Goal: Use online tool/utility: Utilize a website feature to perform a specific function

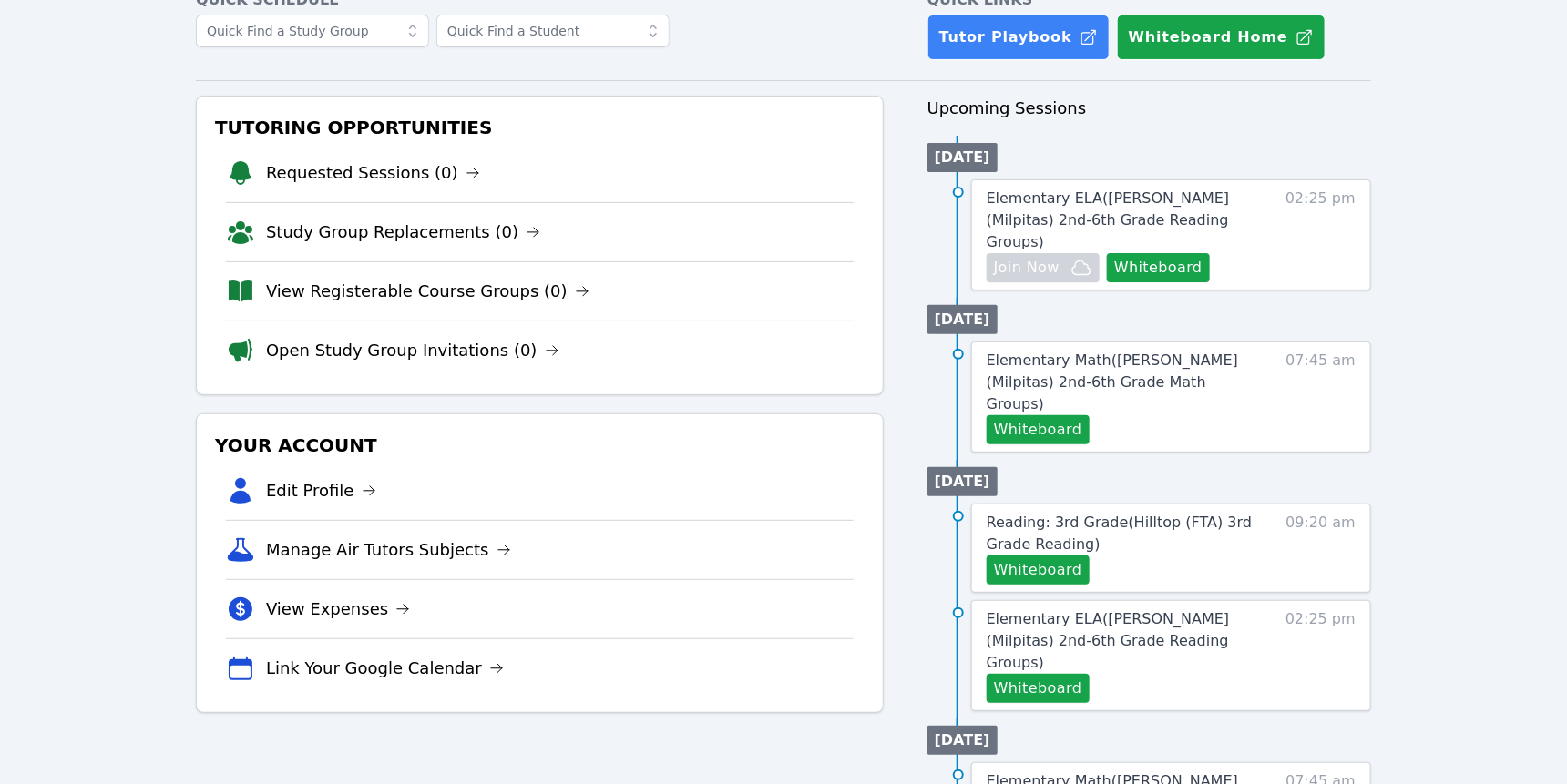
scroll to position [111, 0]
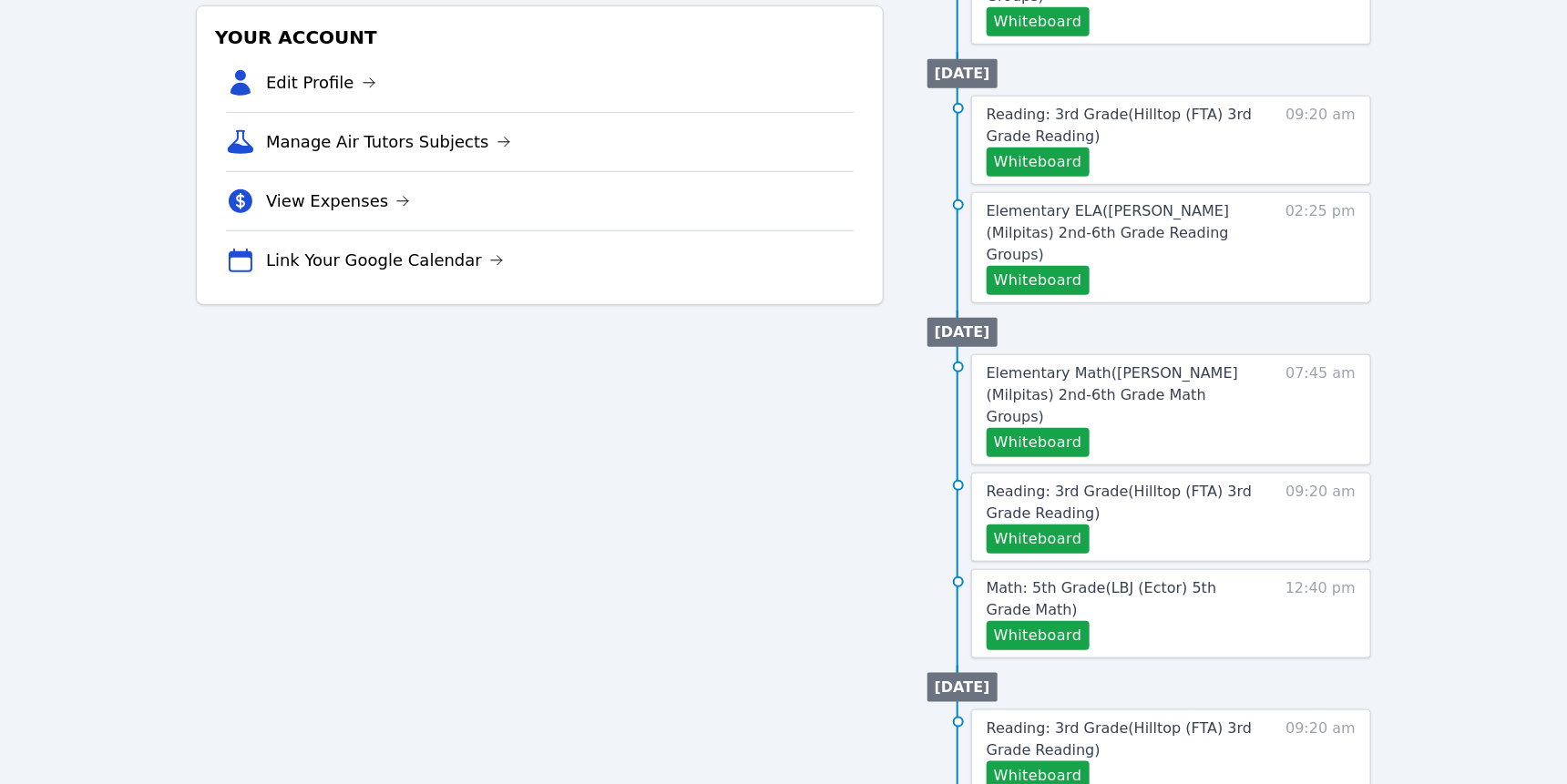
scroll to position [521, 0]
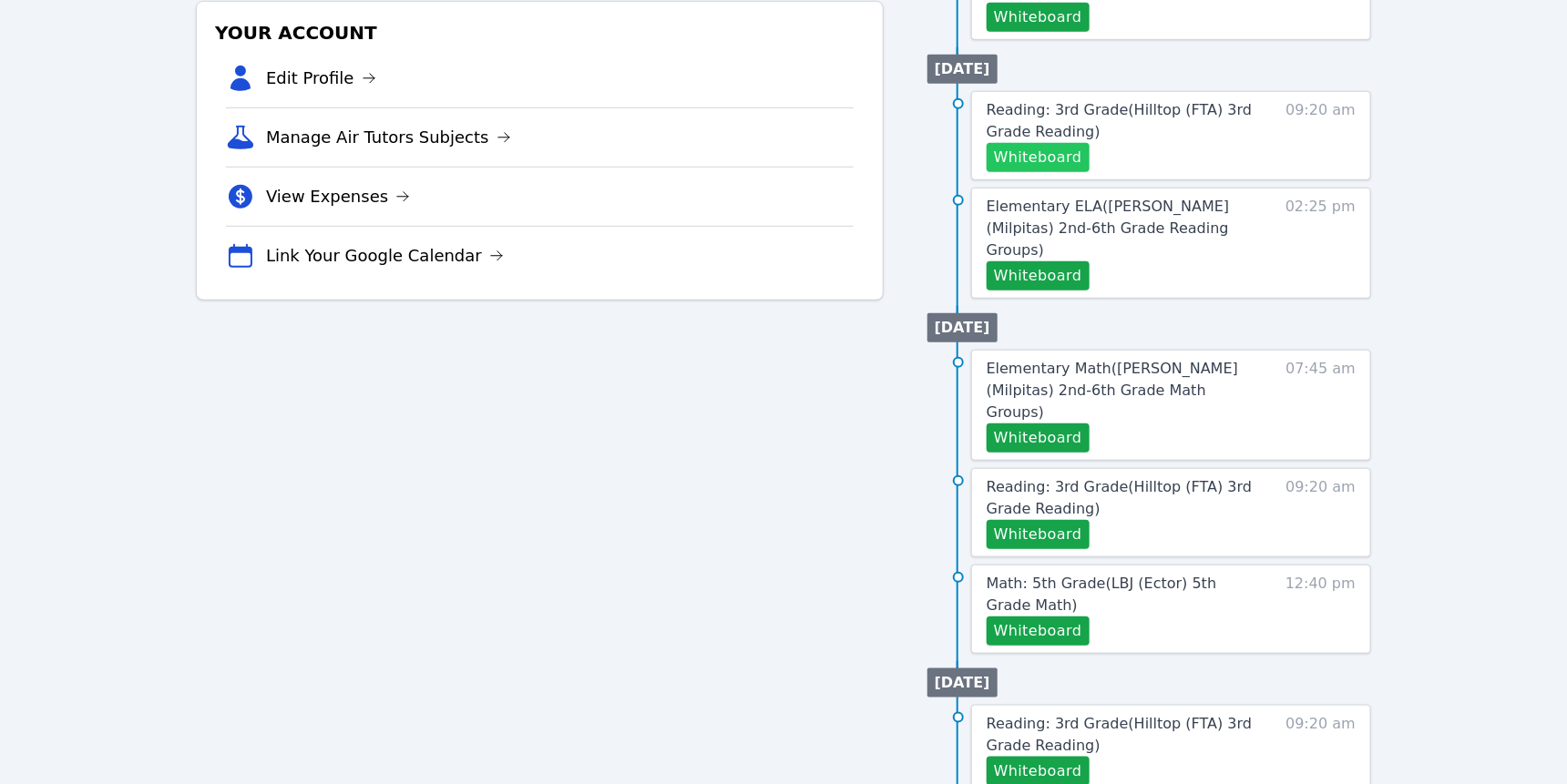
click at [1074, 172] on button "Whiteboard" at bounding box center [1038, 157] width 103 height 29
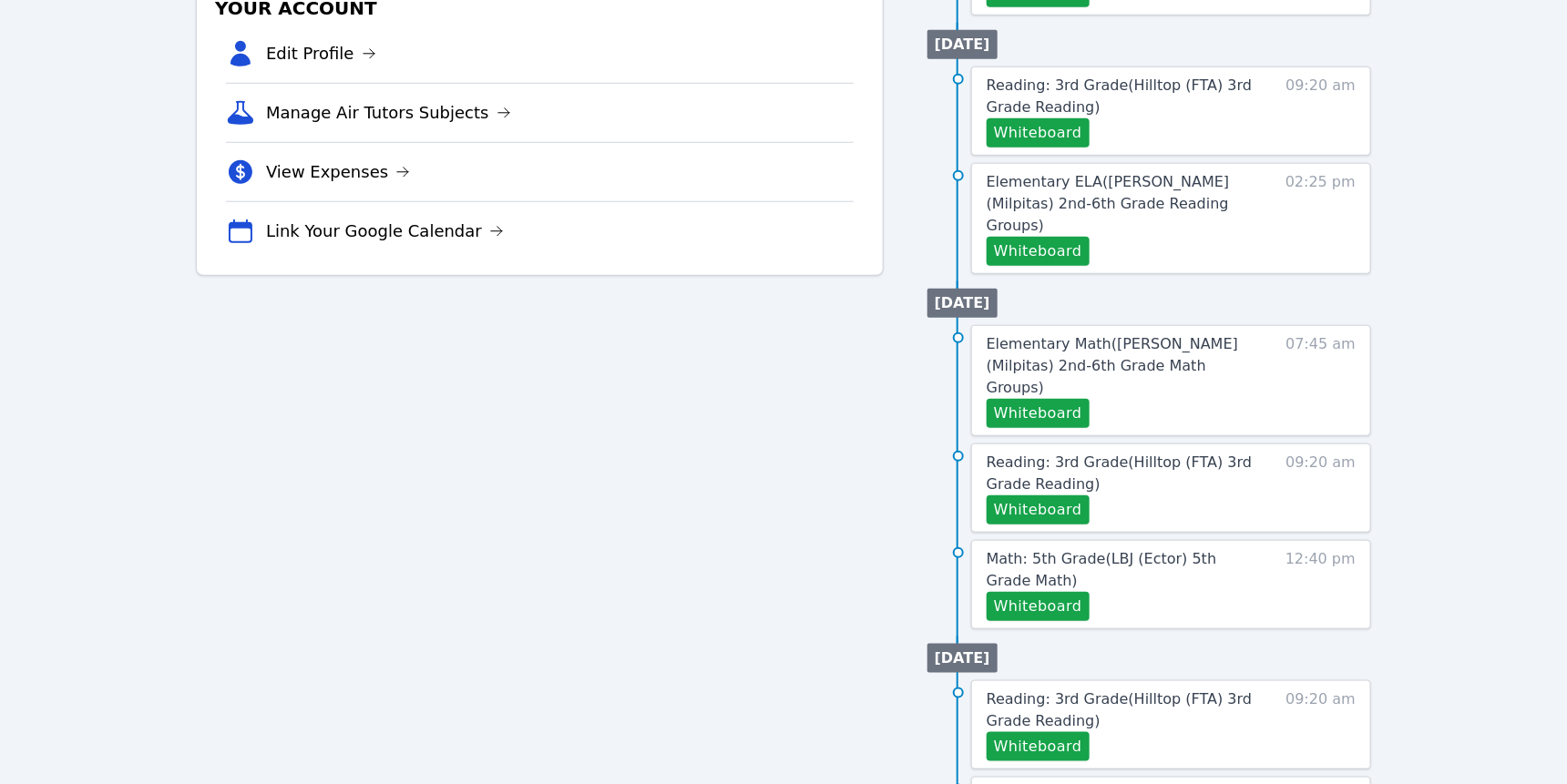
scroll to position [554, 0]
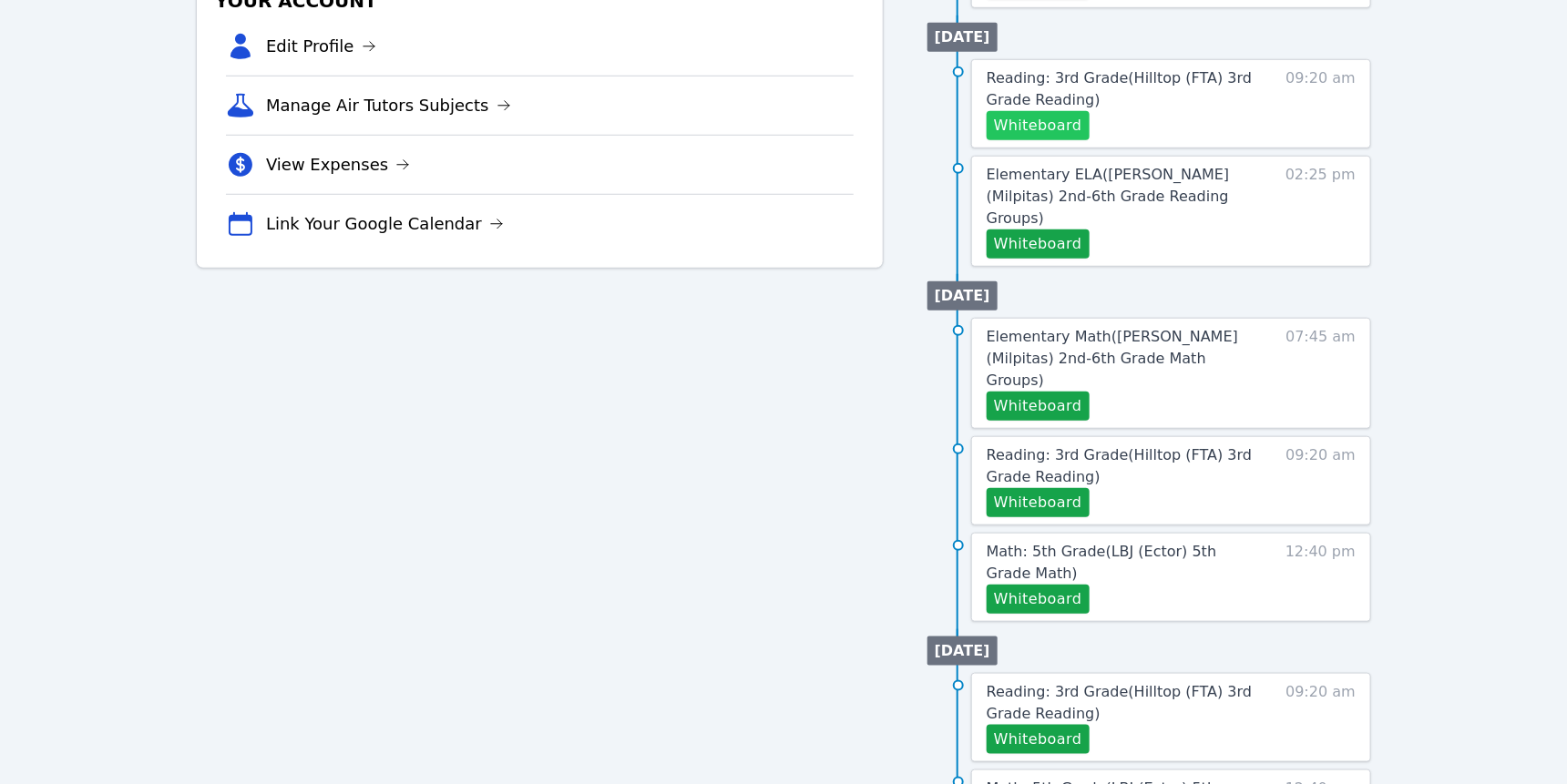
click at [1074, 140] on button "Whiteboard" at bounding box center [1038, 126] width 103 height 29
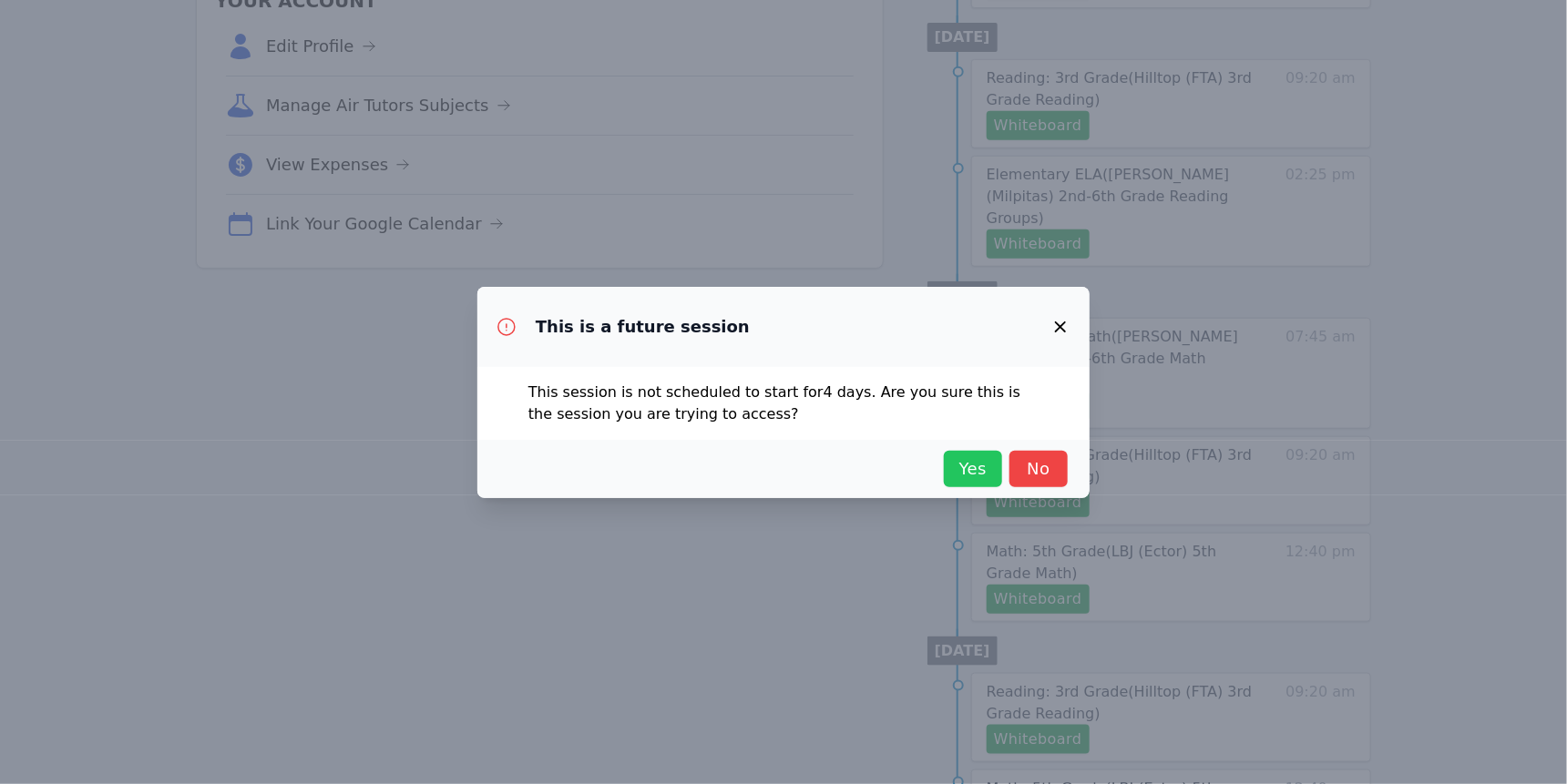
click at [993, 482] on span "Yes" at bounding box center [973, 469] width 40 height 26
